Goal: Task Accomplishment & Management: Use online tool/utility

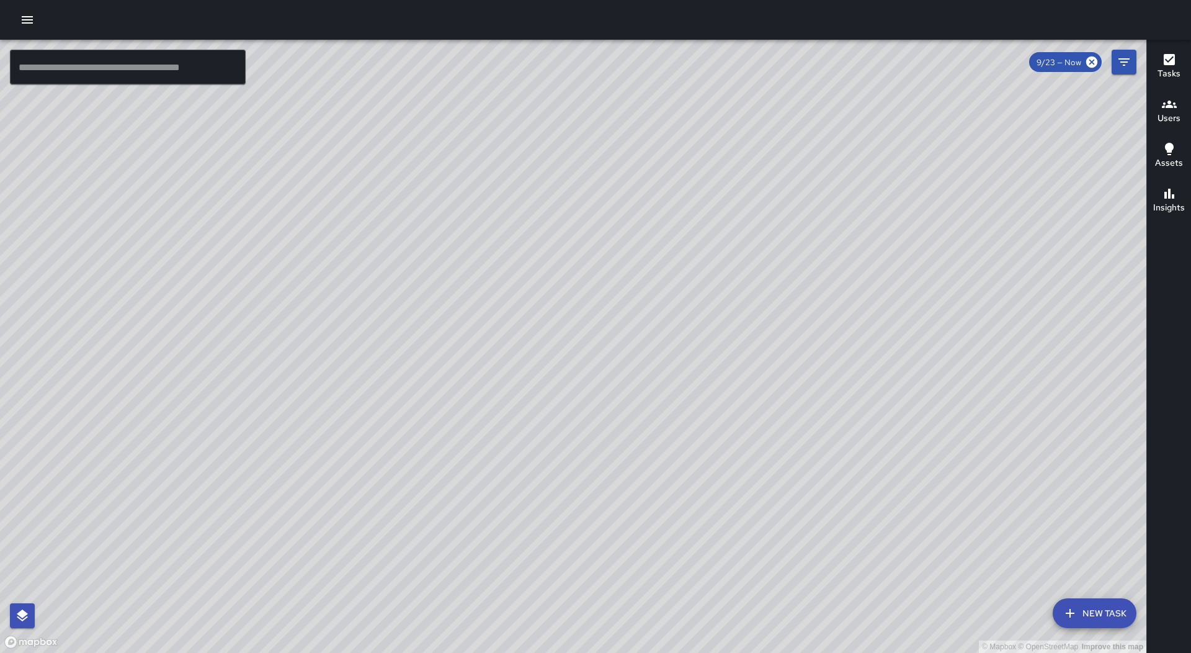
click at [23, 25] on icon "button" at bounding box center [27, 19] width 15 height 15
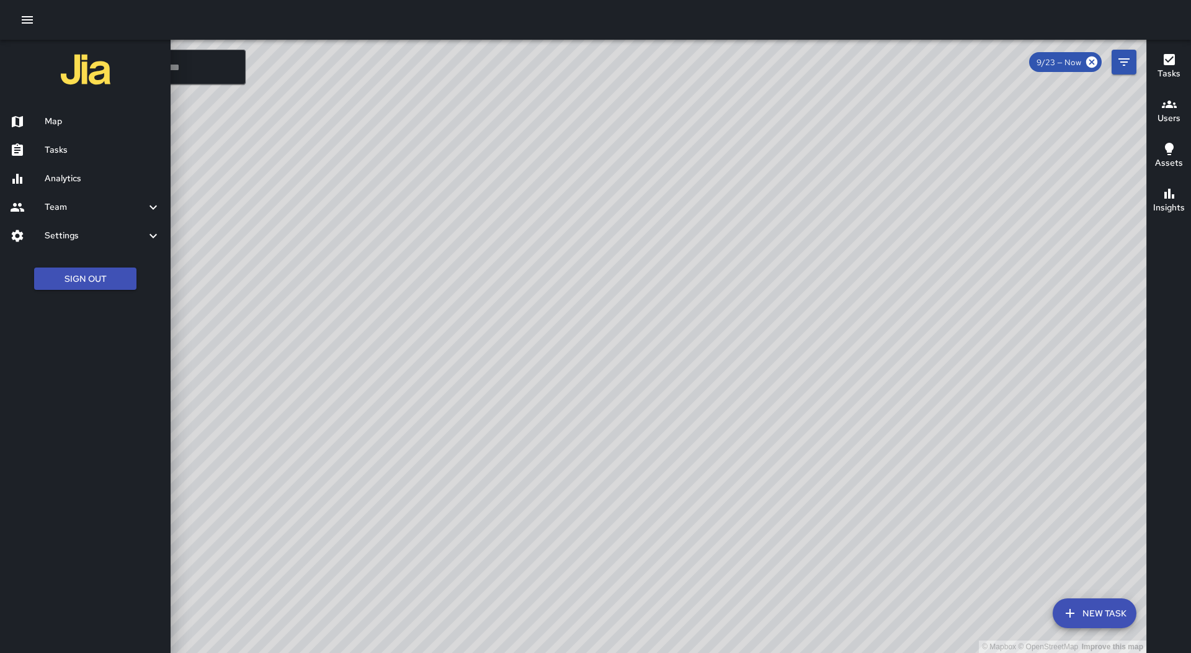
click at [116, 141] on div "Tasks" at bounding box center [85, 150] width 171 height 29
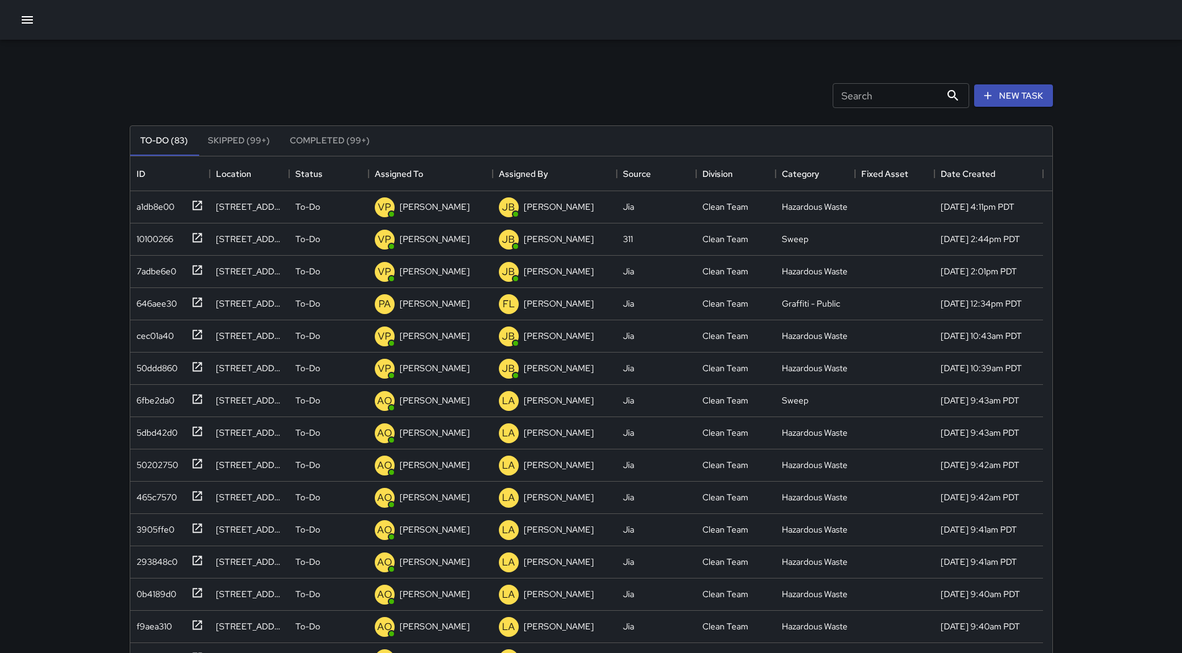
scroll to position [516, 913]
click at [444, 179] on div "Assigned To" at bounding box center [431, 173] width 112 height 35
click at [171, 206] on div "d94ab180" at bounding box center [153, 203] width 43 height 17
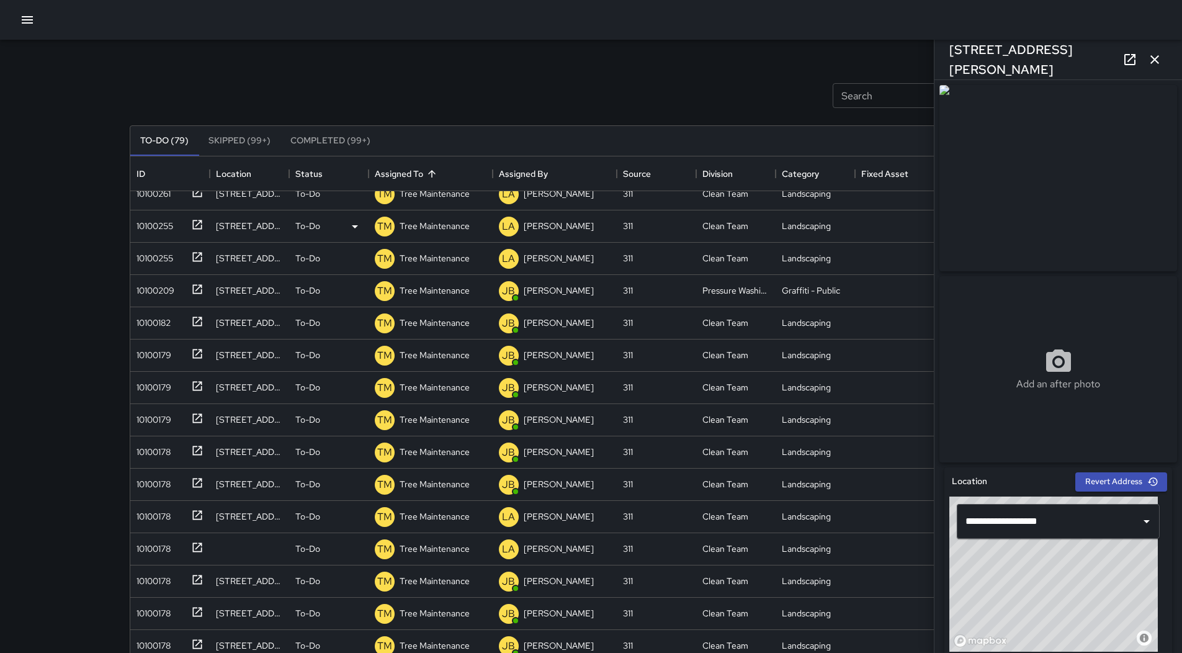
scroll to position [434, 0]
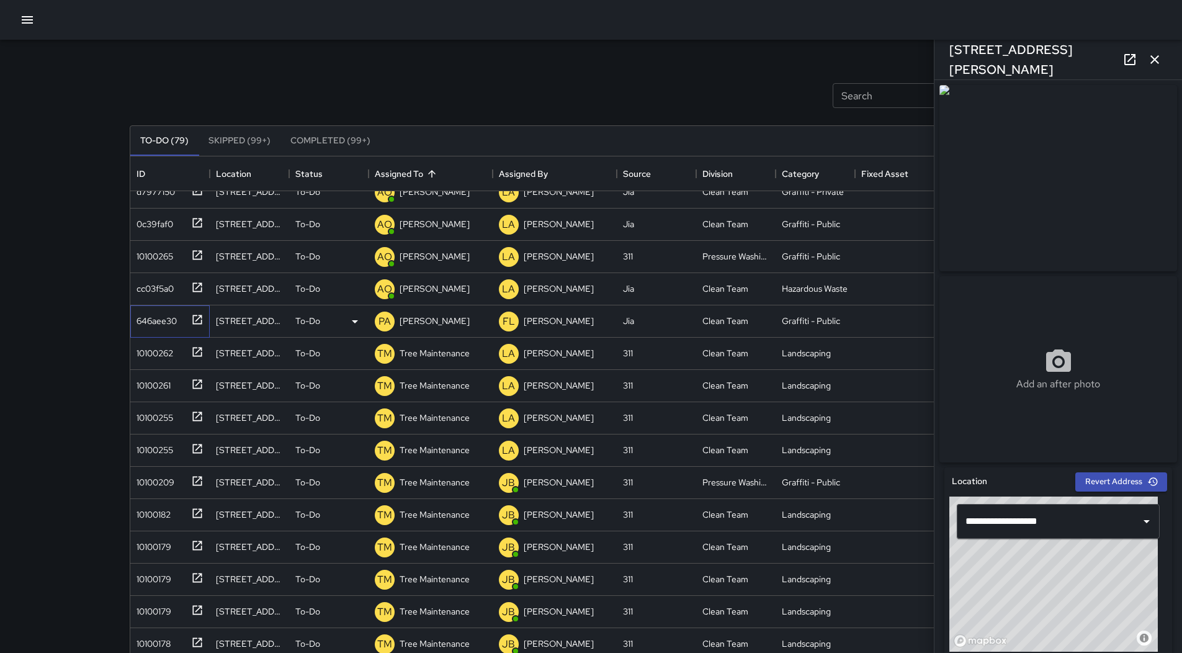
drag, startPoint x: 148, startPoint y: 315, endPoint x: 169, endPoint y: 320, distance: 21.5
click at [149, 315] on div "646aee30" at bounding box center [154, 318] width 45 height 17
click at [431, 318] on p "[PERSON_NAME]" at bounding box center [435, 321] width 70 height 12
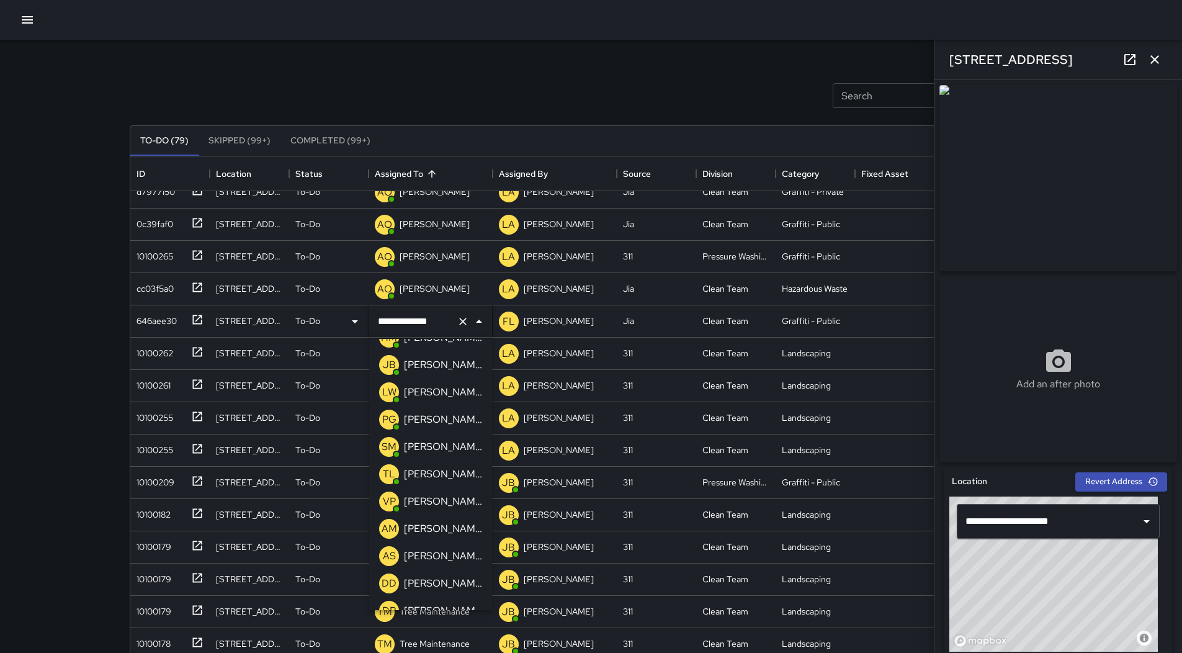
scroll to position [69, 0]
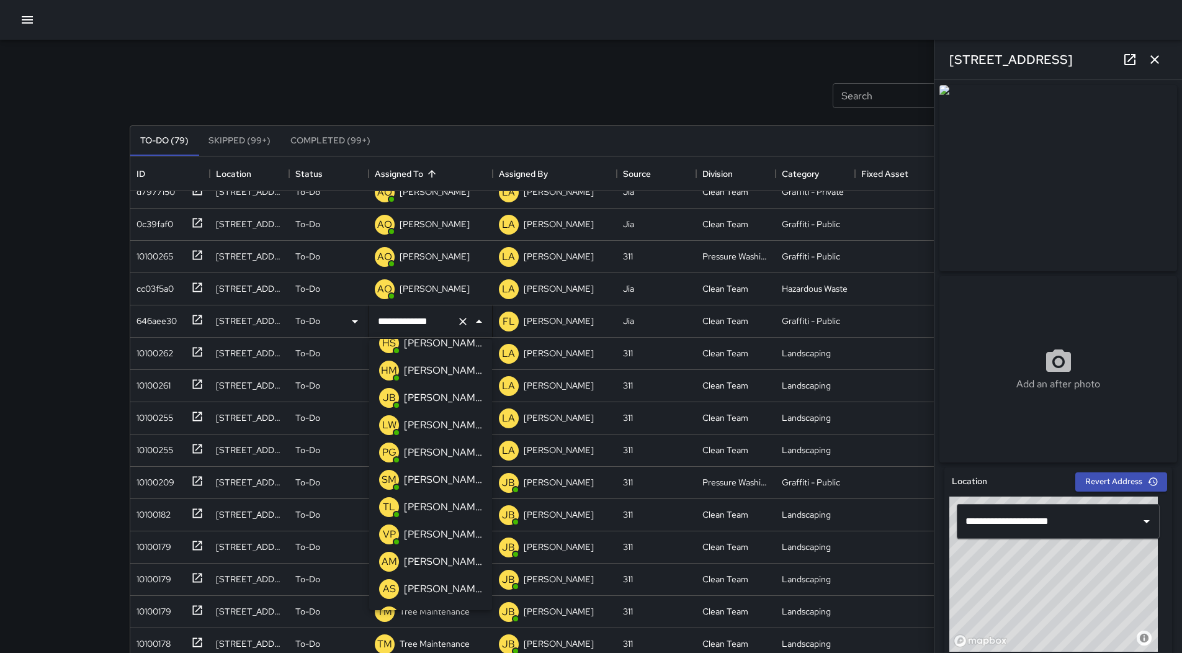
click at [439, 428] on p "[PERSON_NAME][US_STATE]" at bounding box center [443, 425] width 78 height 15
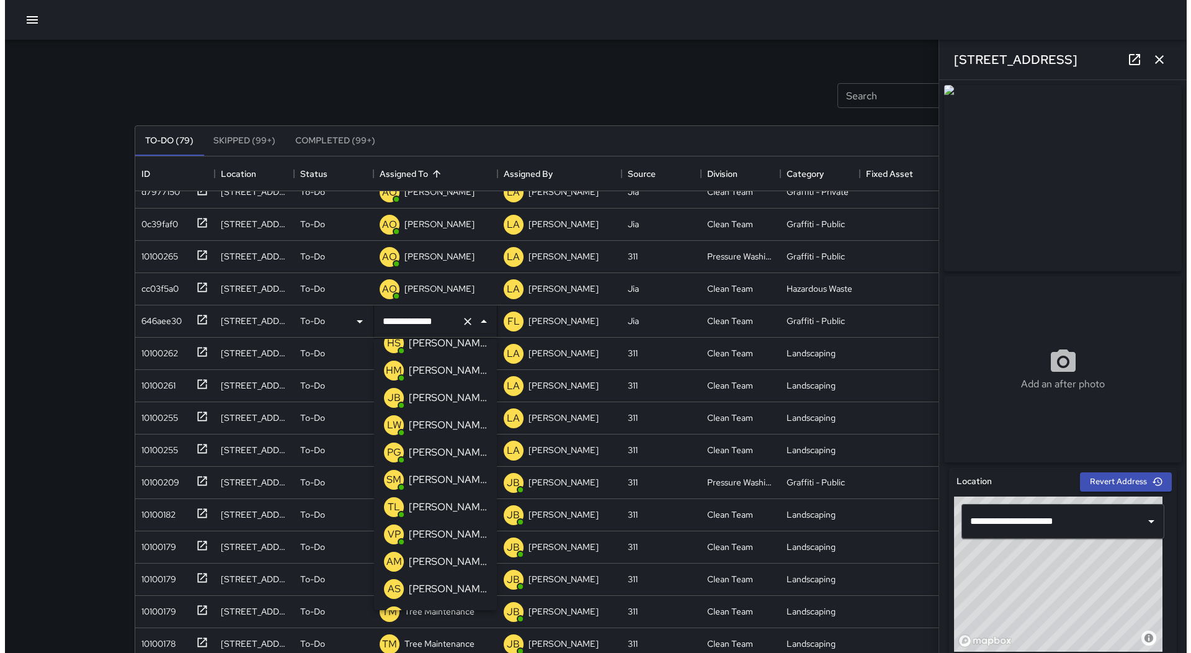
scroll to position [467, 0]
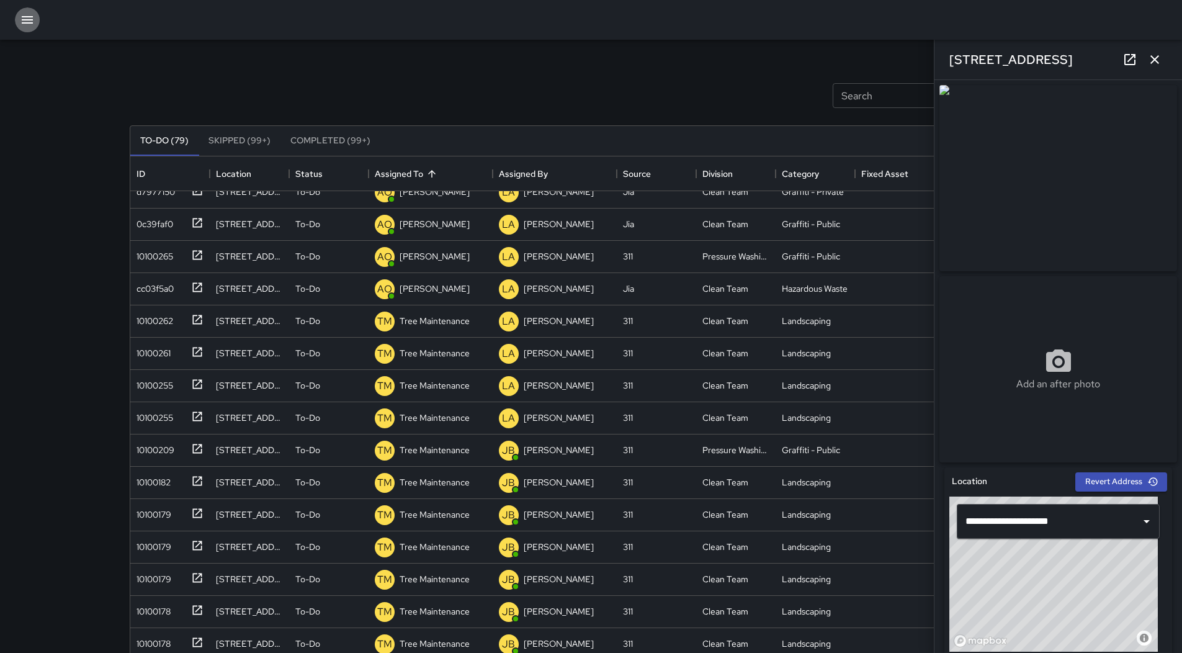
click at [27, 19] on icon "button" at bounding box center [27, 19] width 11 height 7
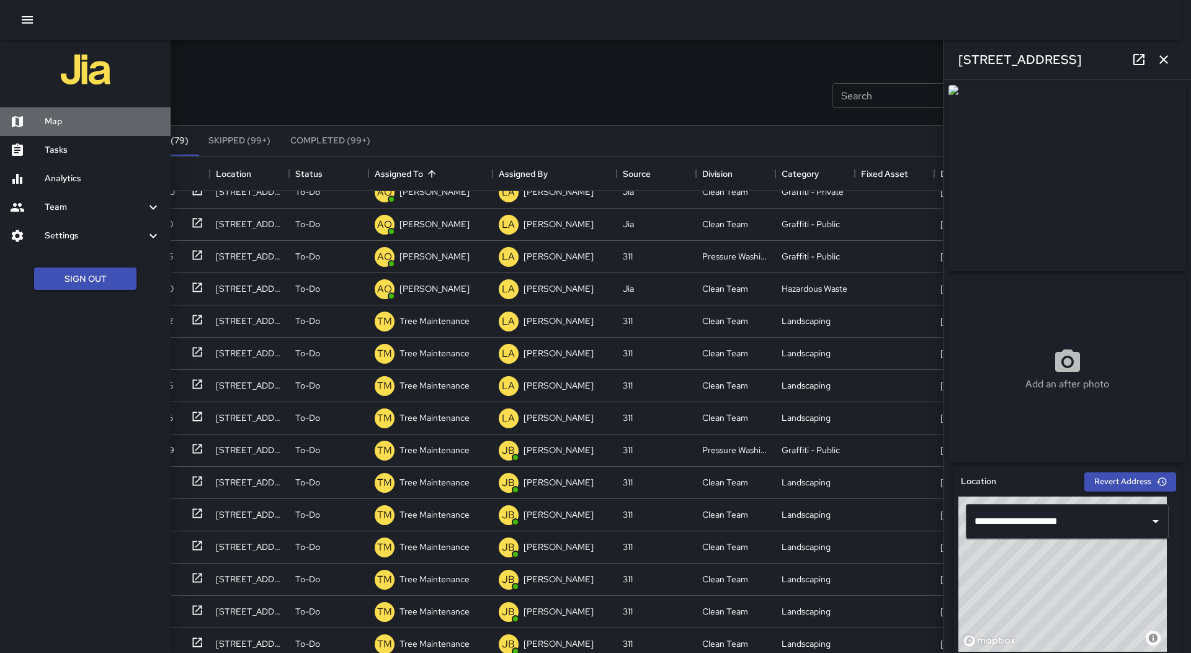
click at [63, 120] on h6 "Map" at bounding box center [103, 122] width 116 height 14
